Goal: Register for event/course

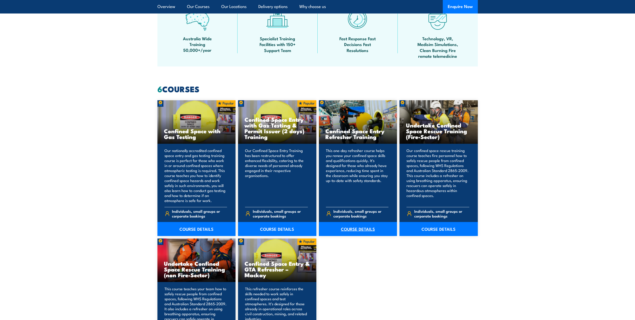
click at [364, 227] on link "COURSE DETAILS" at bounding box center [358, 229] width 78 height 14
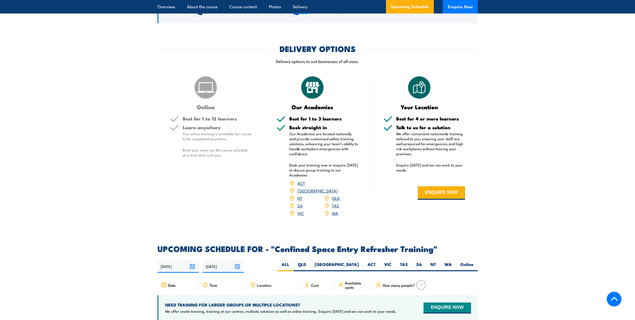
scroll to position [726, 0]
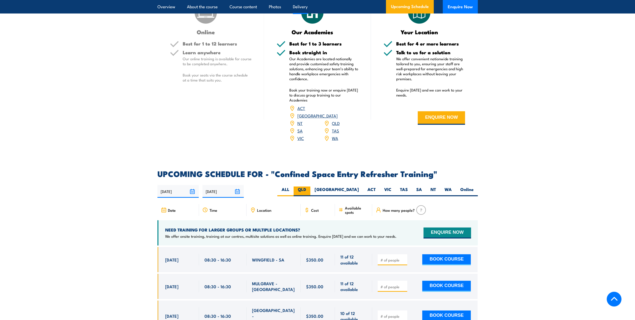
drag, startPoint x: 334, startPoint y: 180, endPoint x: 335, endPoint y: 183, distance: 3.7
click at [310, 187] on label "QLD" at bounding box center [301, 192] width 17 height 10
click at [309, 187] on input "QLD" at bounding box center [307, 188] width 3 height 3
radio input "true"
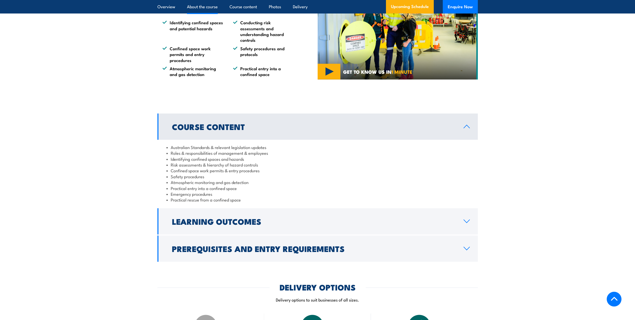
scroll to position [437, 0]
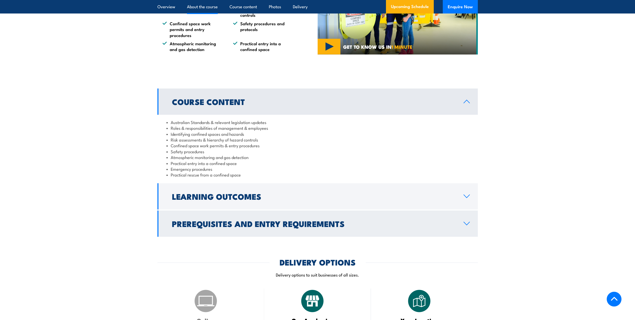
click at [467, 223] on icon at bounding box center [466, 224] width 7 height 4
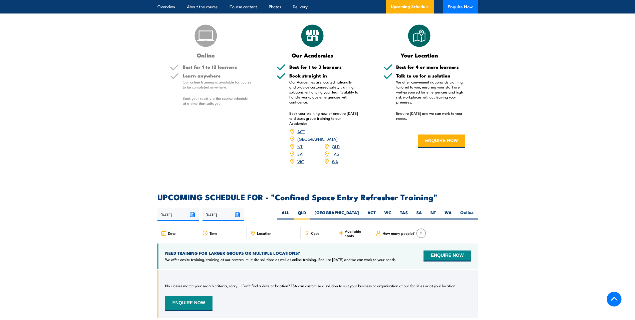
scroll to position [887, 0]
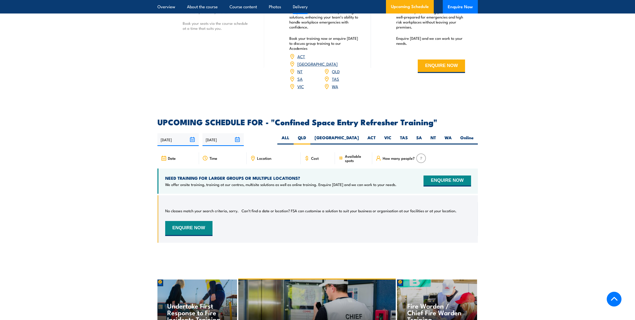
click at [193, 133] on input "[DATE]" at bounding box center [177, 139] width 41 height 13
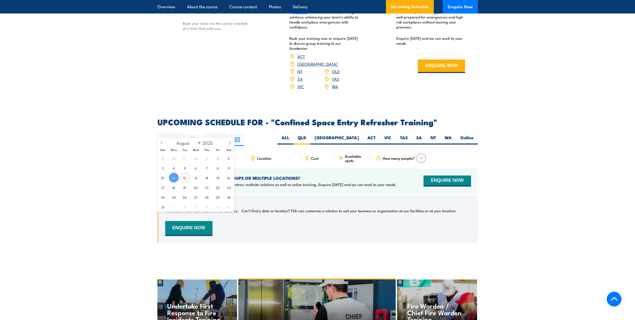
click at [236, 133] on input "07/02/2026" at bounding box center [222, 139] width 41 height 13
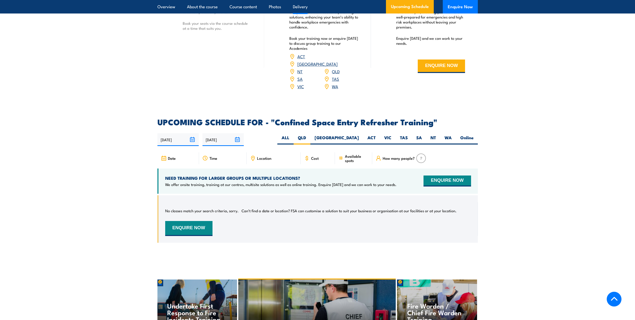
click at [269, 133] on div "11/08/2025 07/02/2026" at bounding box center [317, 139] width 320 height 13
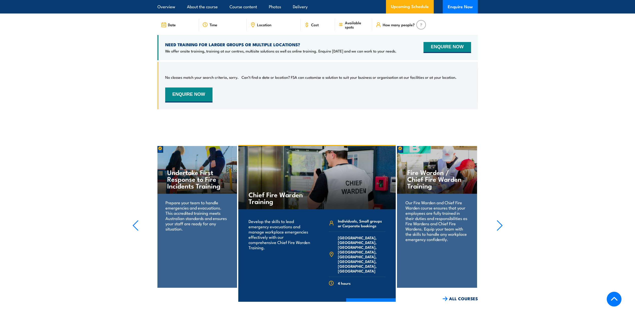
scroll to position [946, 0]
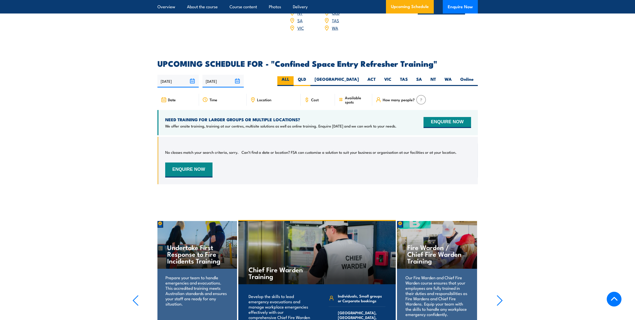
click at [293, 76] on label "ALL" at bounding box center [285, 81] width 16 height 10
click at [292, 76] on input "ALL" at bounding box center [290, 77] width 3 height 3
radio input "true"
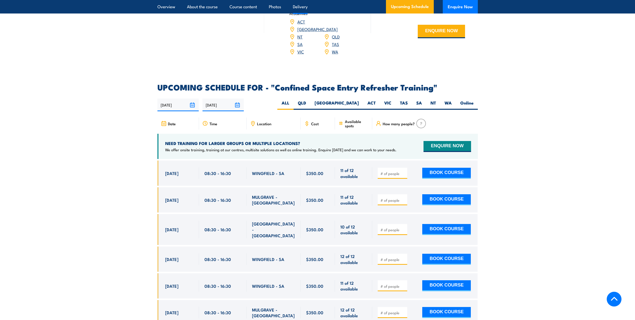
scroll to position [787, 0]
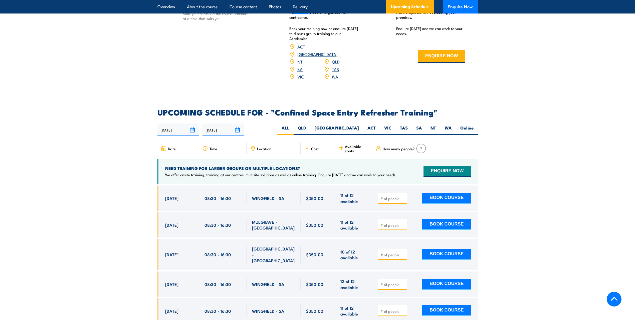
click at [384, 147] on span "How many people?" at bounding box center [399, 149] width 32 height 4
click at [419, 144] on img at bounding box center [421, 149] width 10 height 10
click at [403, 147] on span "How many people?" at bounding box center [399, 149] width 32 height 4
click at [310, 125] on label "QLD" at bounding box center [301, 130] width 17 height 10
click at [309, 125] on input "QLD" at bounding box center [307, 126] width 3 height 3
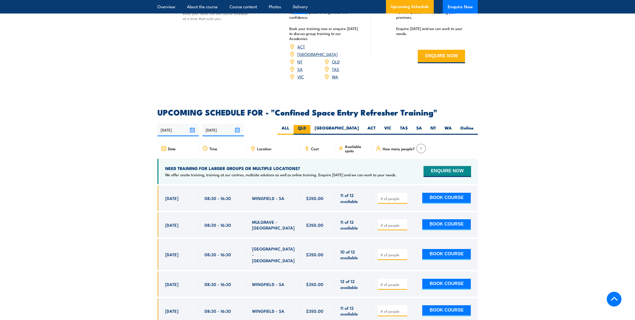
radio input "true"
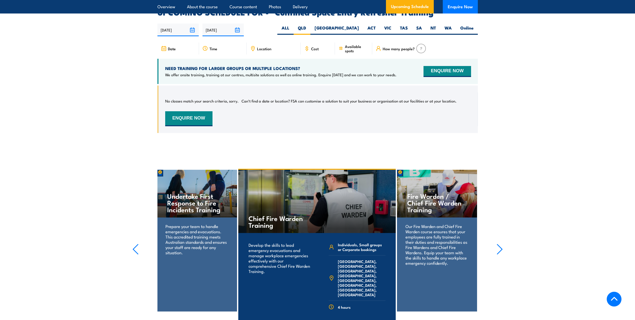
scroll to position [837, 0]
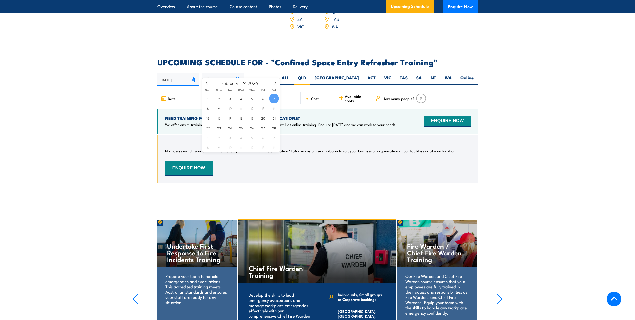
click at [240, 74] on input "[DATE]" at bounding box center [222, 80] width 41 height 13
click at [207, 83] on icon at bounding box center [207, 84] width 4 height 4
select select "0"
click at [207, 83] on icon at bounding box center [207, 84] width 4 height 4
type input "2025"
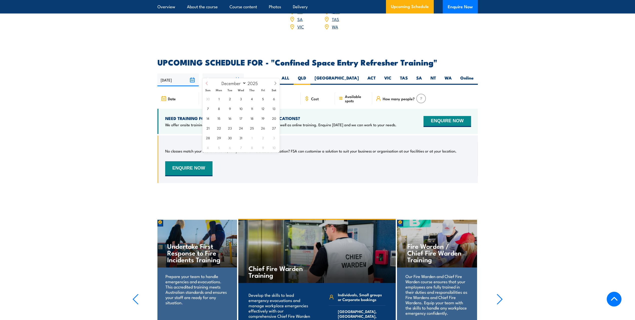
click at [207, 83] on icon at bounding box center [207, 84] width 4 height 4
click at [274, 82] on icon at bounding box center [275, 84] width 4 height 4
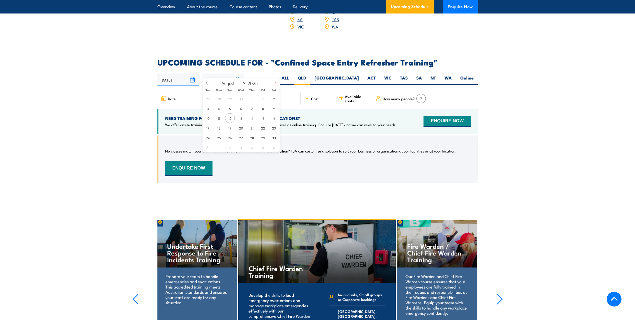
select select "8"
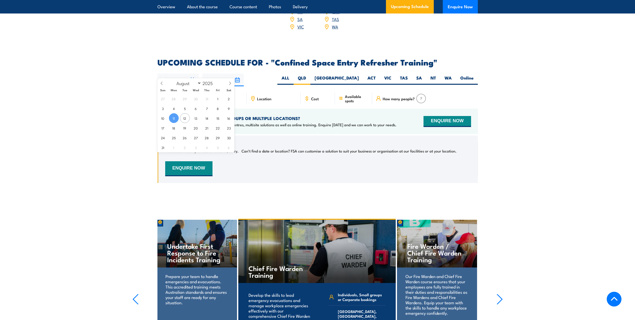
click at [192, 74] on input "[DATE]" at bounding box center [177, 80] width 41 height 13
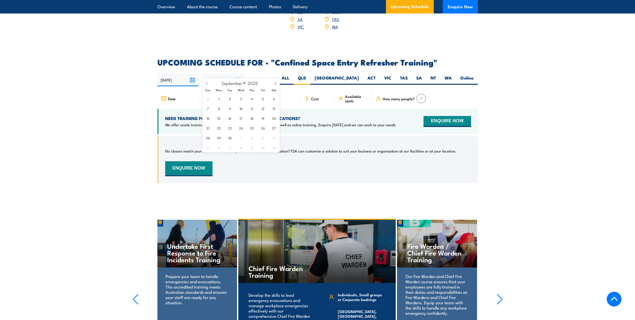
click at [234, 74] on input "07/02/2026" at bounding box center [222, 80] width 41 height 13
click at [232, 137] on span "30" at bounding box center [230, 138] width 10 height 10
type input "[DATE]"
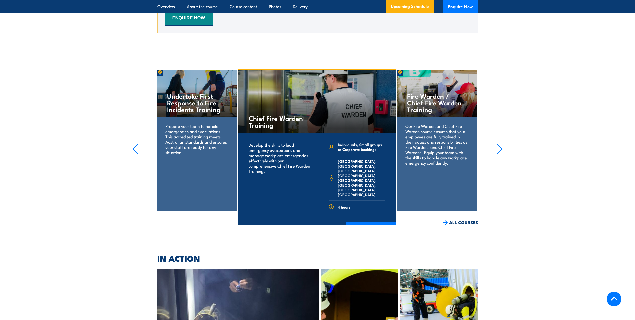
scroll to position [887, 0]
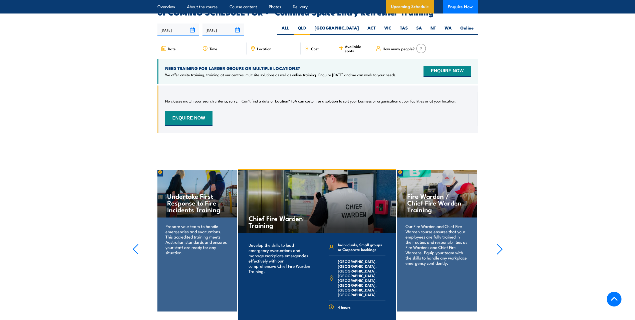
click at [417, 9] on link "Upcoming Schedule" at bounding box center [410, 7] width 48 height 14
click at [413, 9] on link "Upcoming Schedule" at bounding box center [410, 7] width 48 height 14
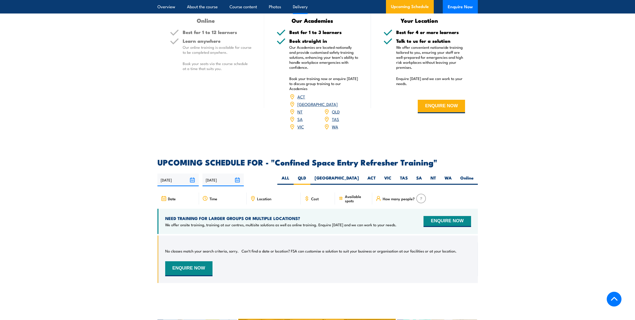
scroll to position [712, 0]
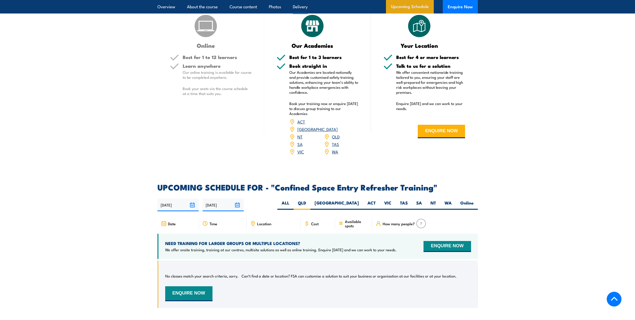
click at [420, 3] on link "Upcoming Schedule" at bounding box center [410, 7] width 48 height 14
